Goal: Go to known website: Access a specific website the user already knows

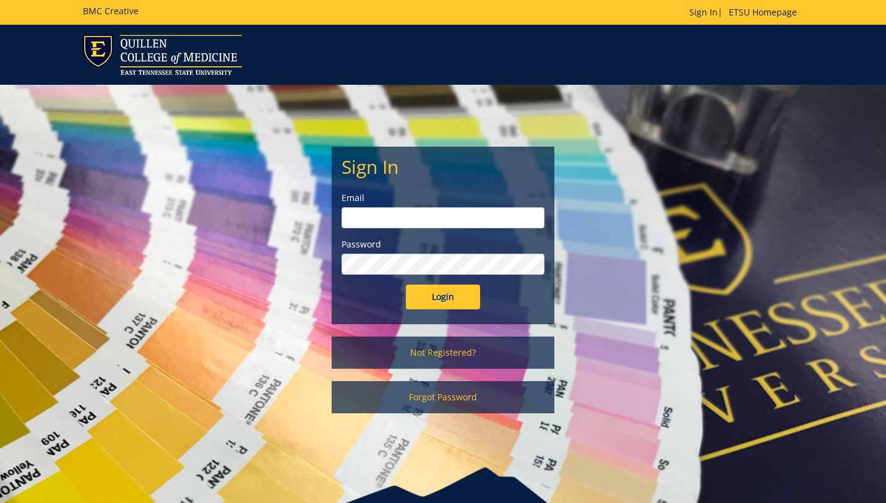
type input "[EMAIL_ADDRESS][DOMAIN_NAME]"
click at [447, 302] on input "Login" at bounding box center [443, 297] width 74 height 25
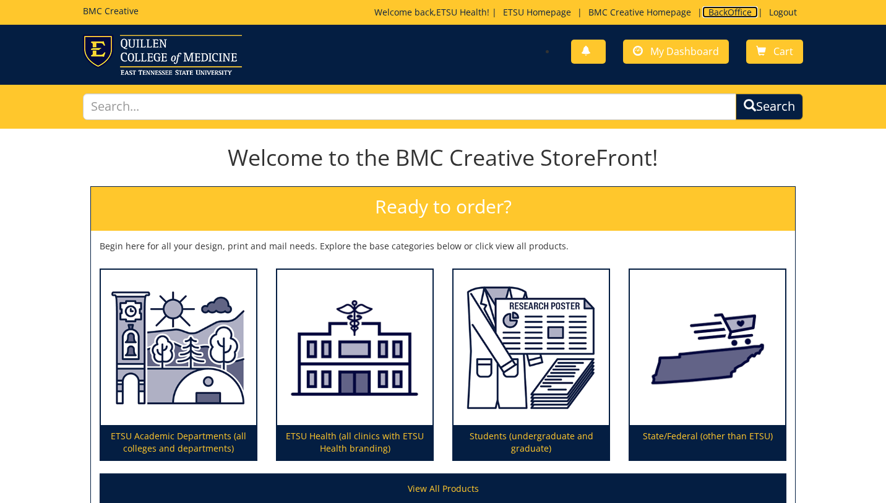
click at [720, 11] on link "BackOffice" at bounding box center [730, 12] width 56 height 12
